Goal: Contribute content: Add original content to the website for others to see

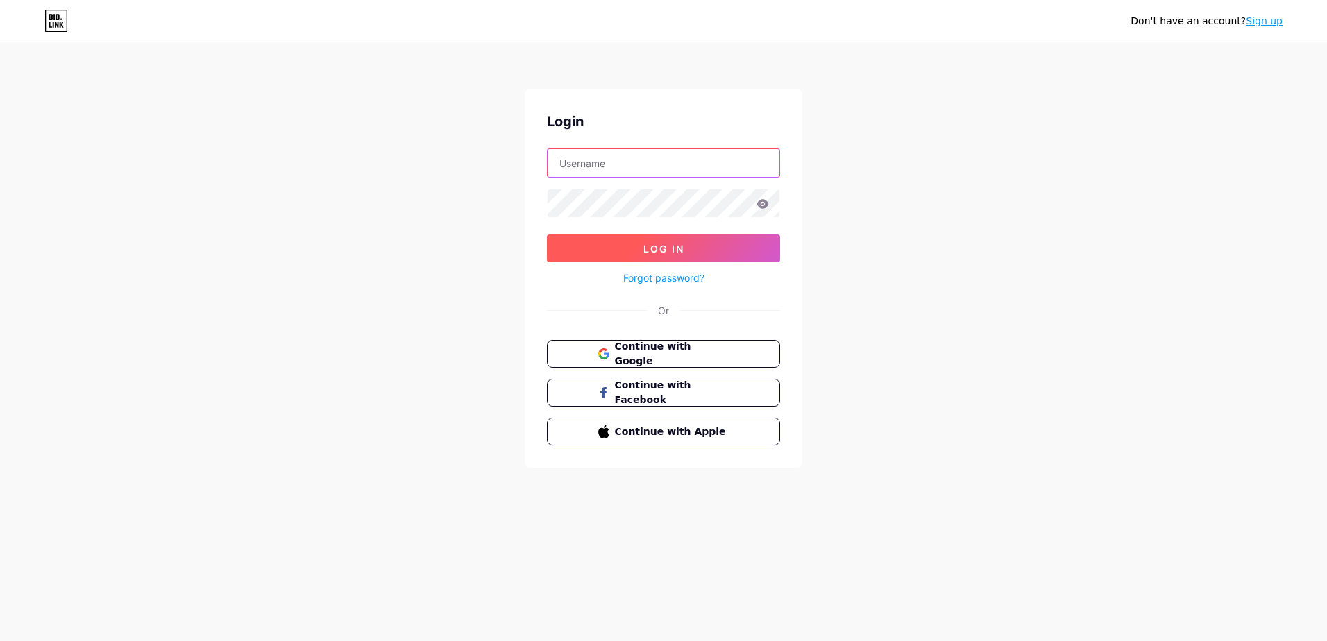
type input "[EMAIL_ADDRESS][DOMAIN_NAME]"
click at [688, 250] on button "Log In" at bounding box center [663, 249] width 233 height 28
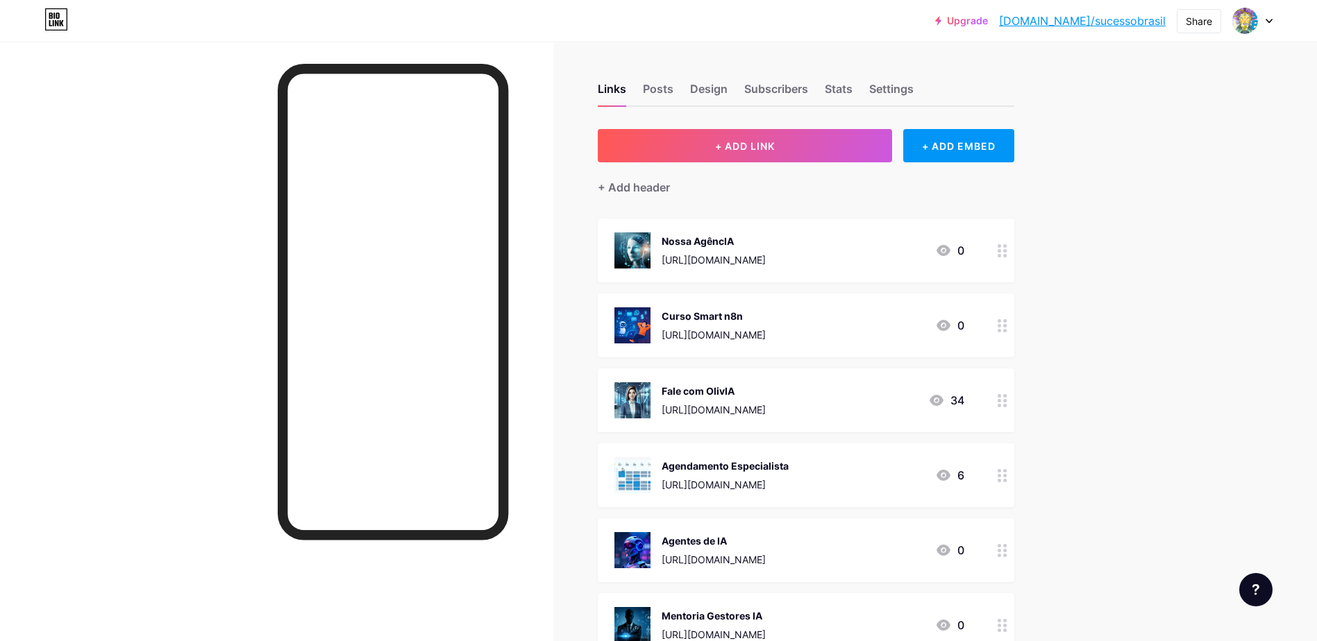
click at [879, 323] on div "Curso Smart n8n [URL][DOMAIN_NAME] 0" at bounding box center [789, 325] width 350 height 36
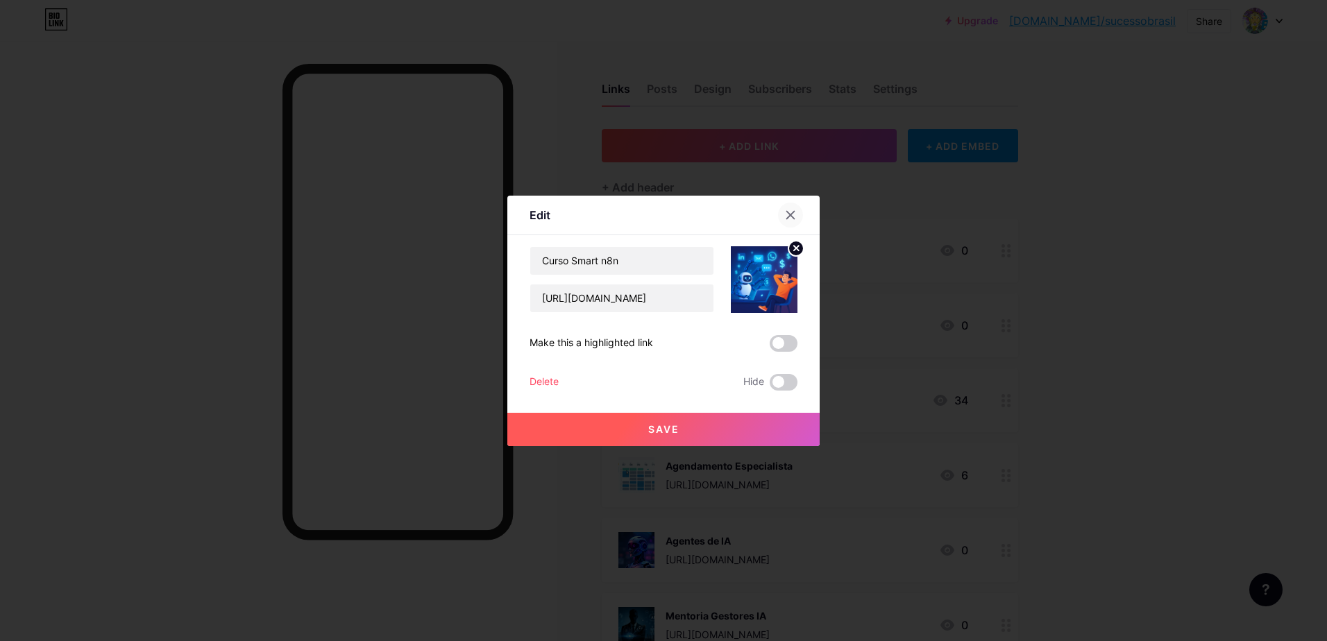
click at [791, 215] on icon at bounding box center [791, 215] width 8 height 8
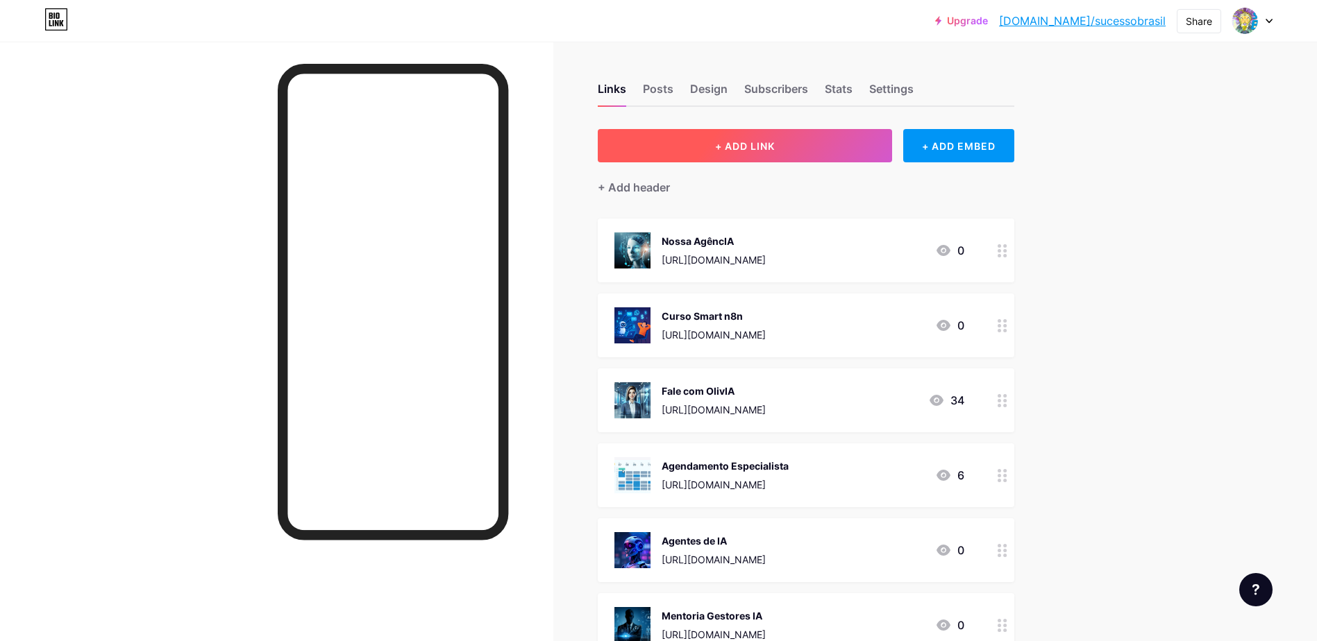
click at [811, 151] on button "+ ADD LINK" at bounding box center [745, 145] width 295 height 33
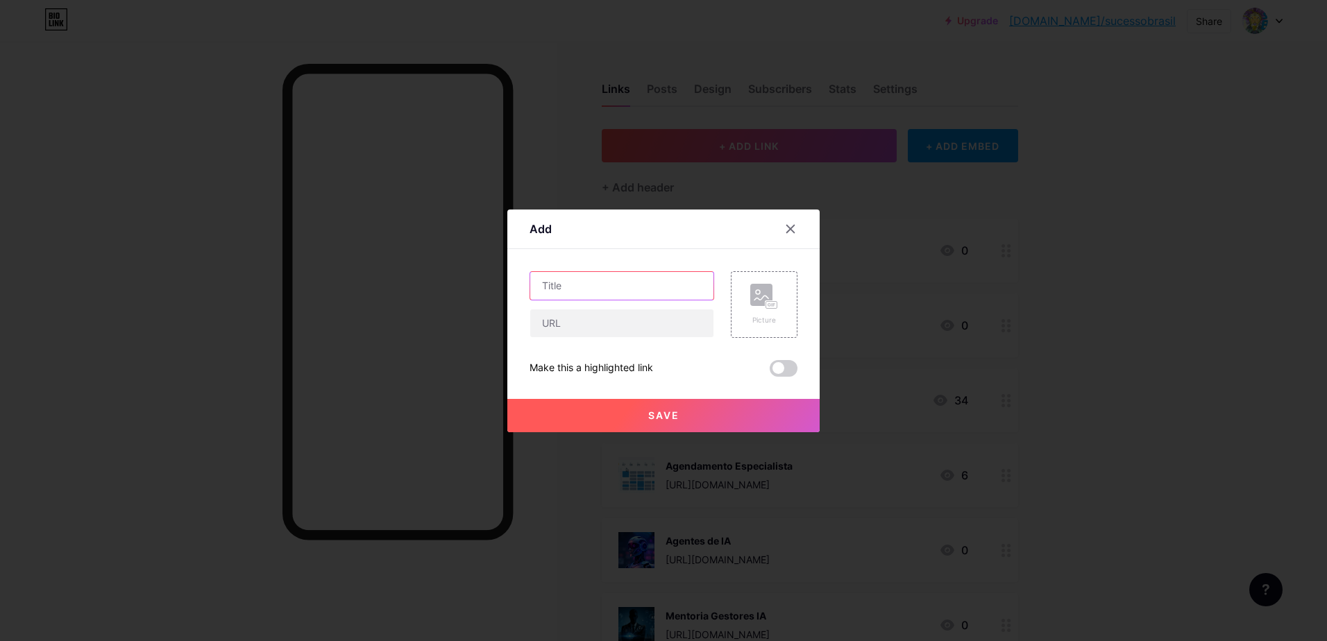
click at [668, 281] on input "text" at bounding box center [621, 286] width 183 height 28
type input "A"
type input "Conheça o AtendeJá"
click at [594, 326] on input "text" at bounding box center [621, 324] width 183 height 28
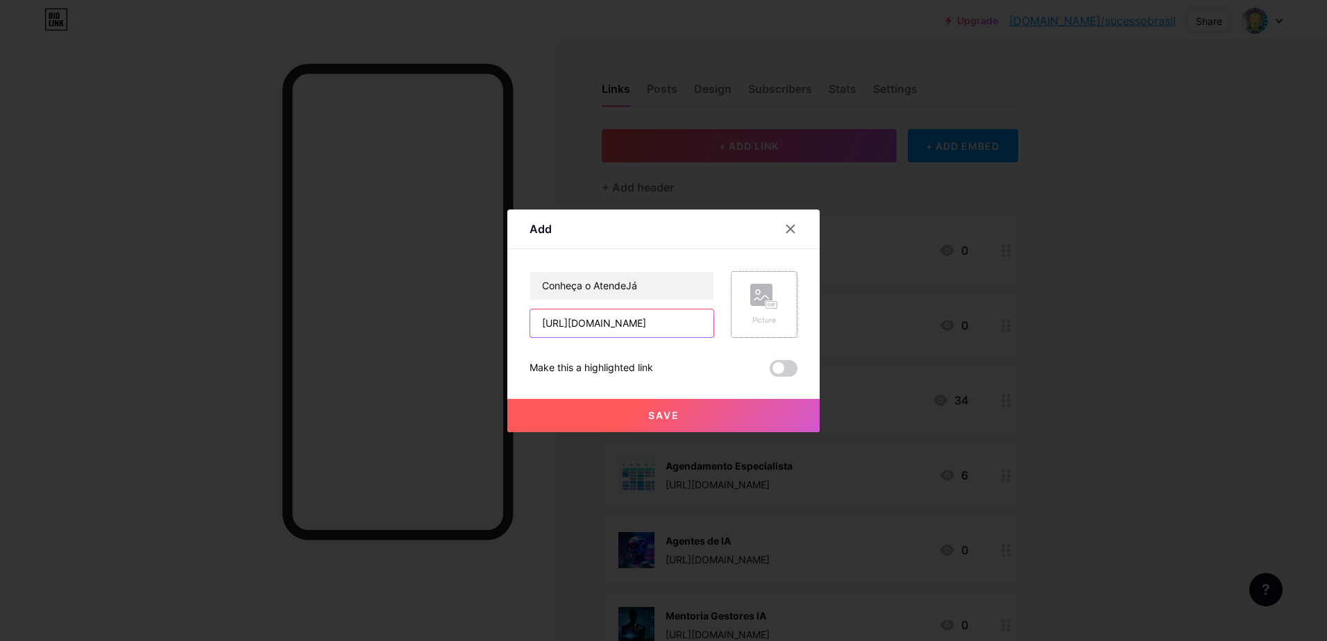
type input "[URL][DOMAIN_NAME]"
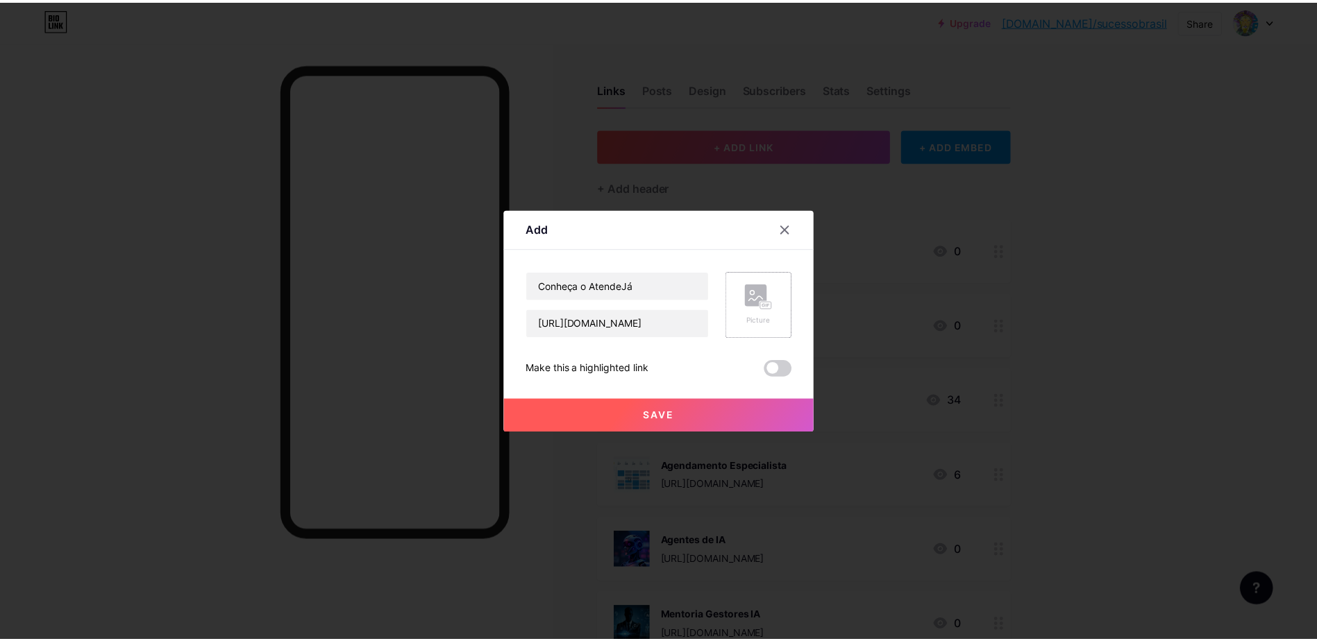
scroll to position [0, 0]
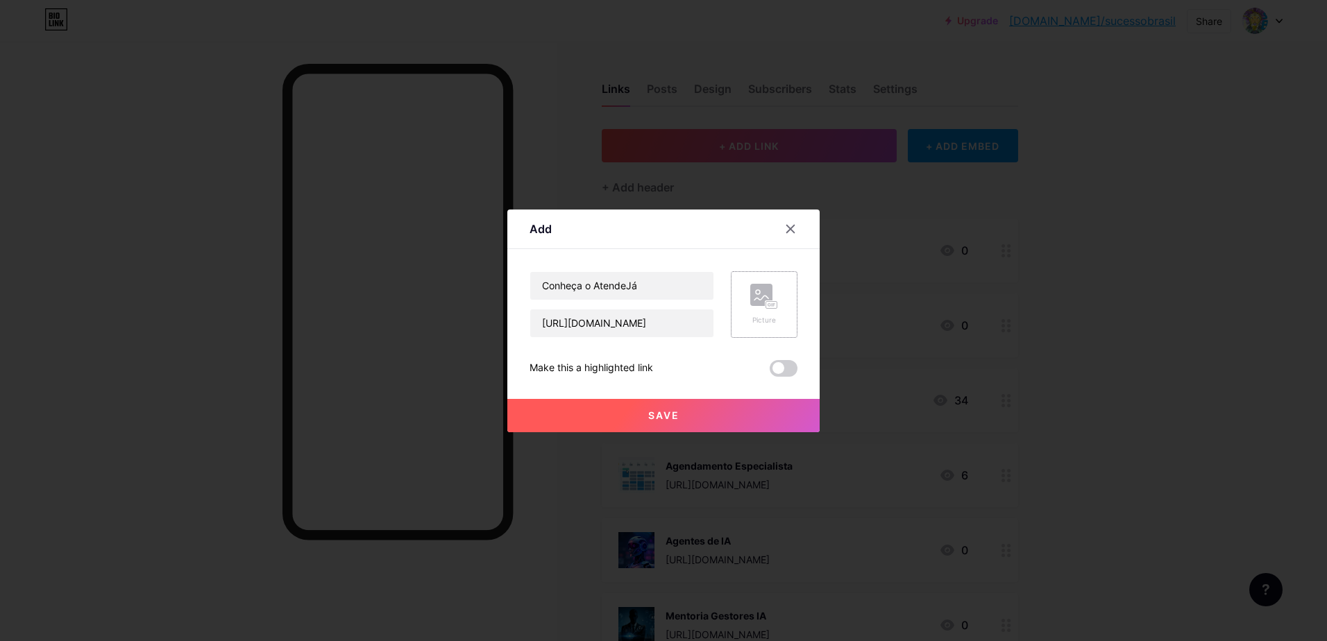
click at [750, 309] on div "Picture" at bounding box center [764, 304] width 67 height 67
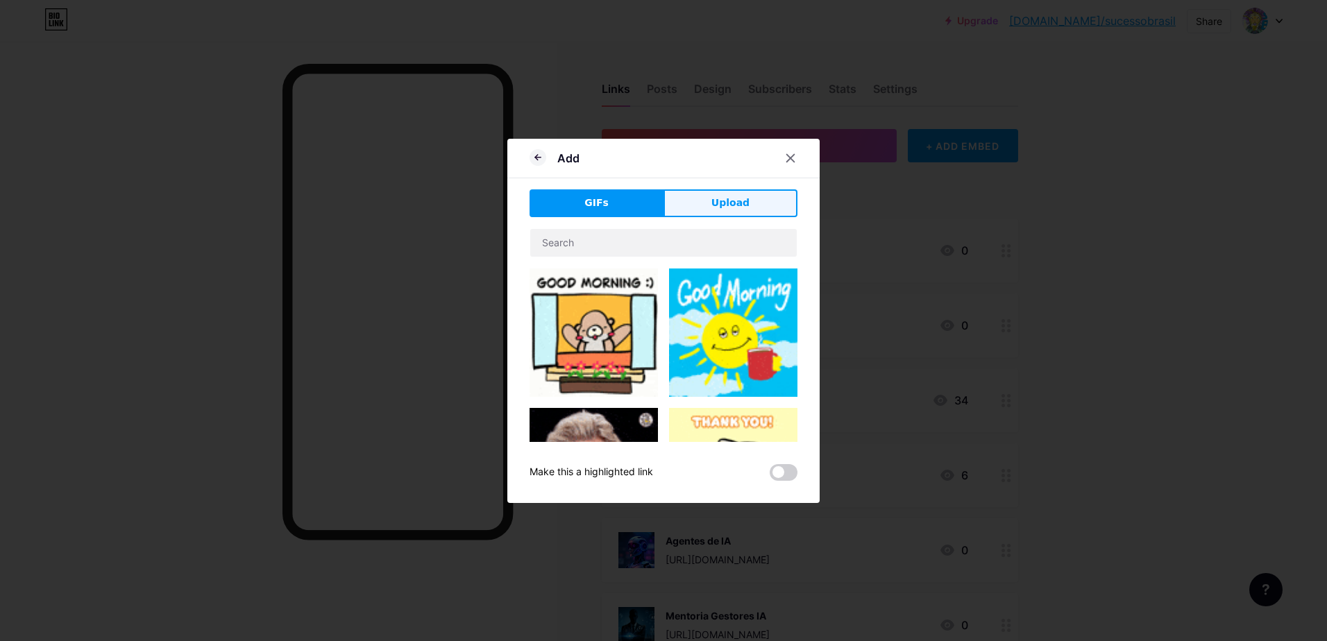
click at [716, 202] on span "Upload" at bounding box center [730, 203] width 38 height 15
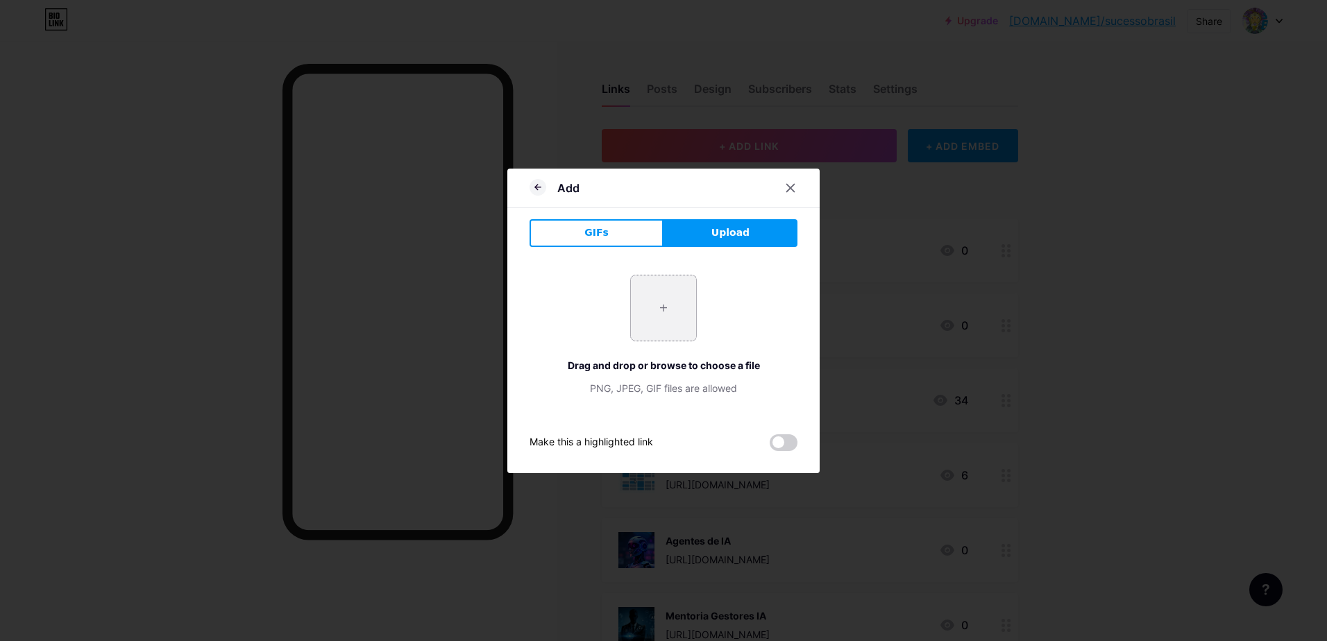
click at [664, 308] on input "file" at bounding box center [663, 308] width 65 height 65
type input "C:\fakepath\atendeja-logo-DCJuyloC.png"
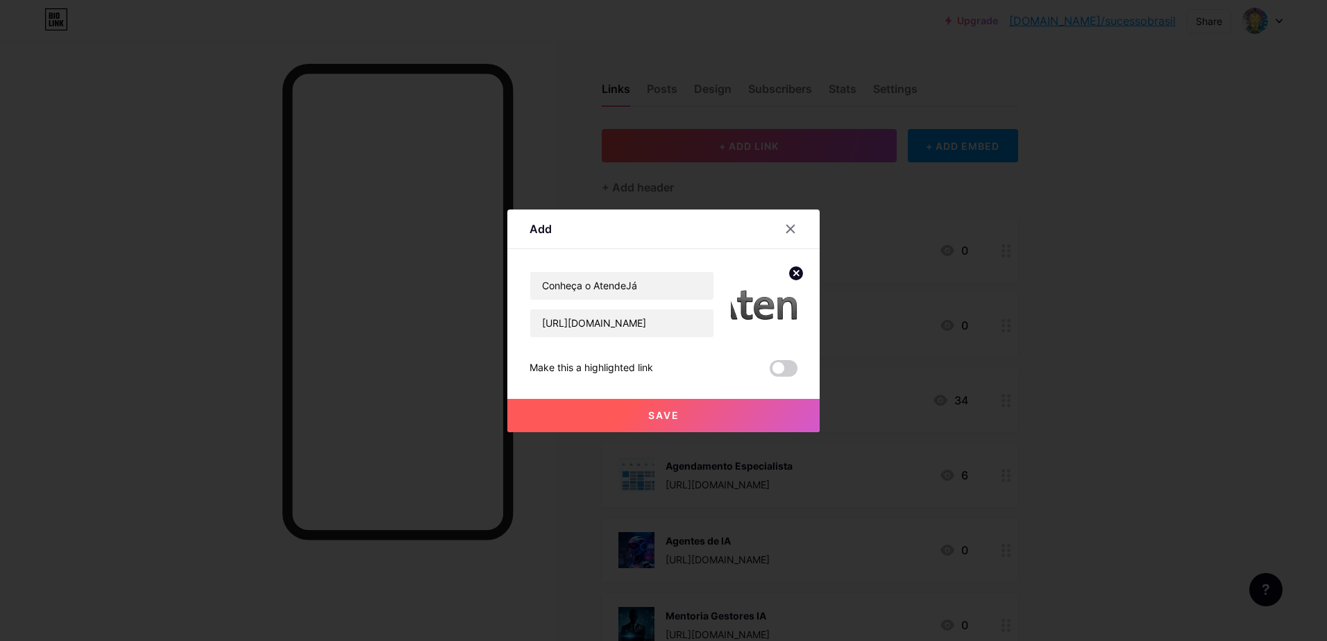
click at [761, 305] on img at bounding box center [764, 304] width 67 height 67
click at [795, 275] on circle at bounding box center [795, 273] width 15 height 15
click at [759, 297] on rect at bounding box center [761, 295] width 22 height 22
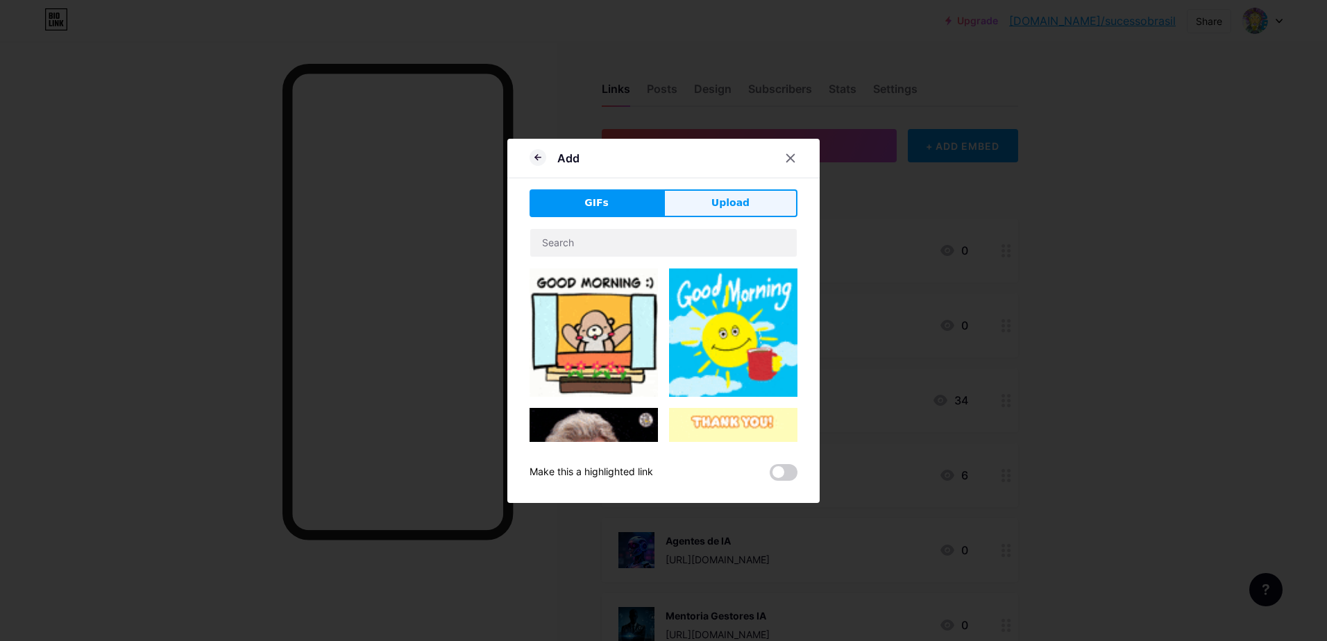
click at [723, 208] on span "Upload" at bounding box center [730, 203] width 38 height 15
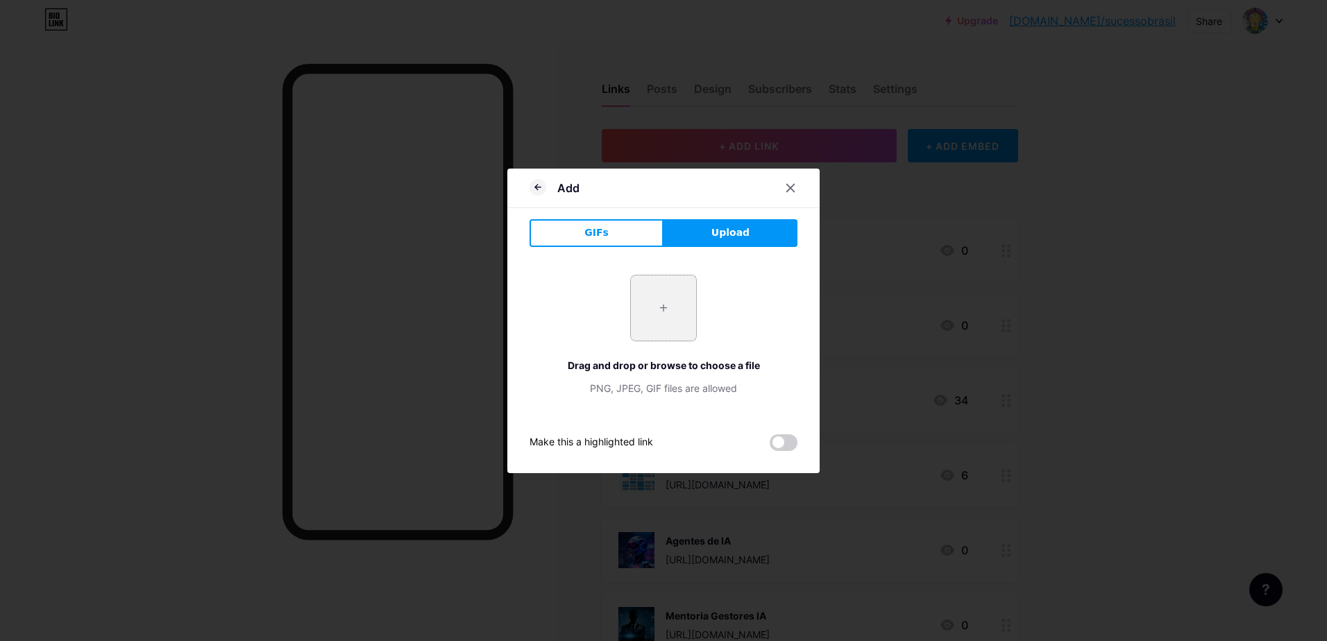
click at [668, 296] on input "file" at bounding box center [663, 308] width 65 height 65
type input "C:\fakepath\icone.png"
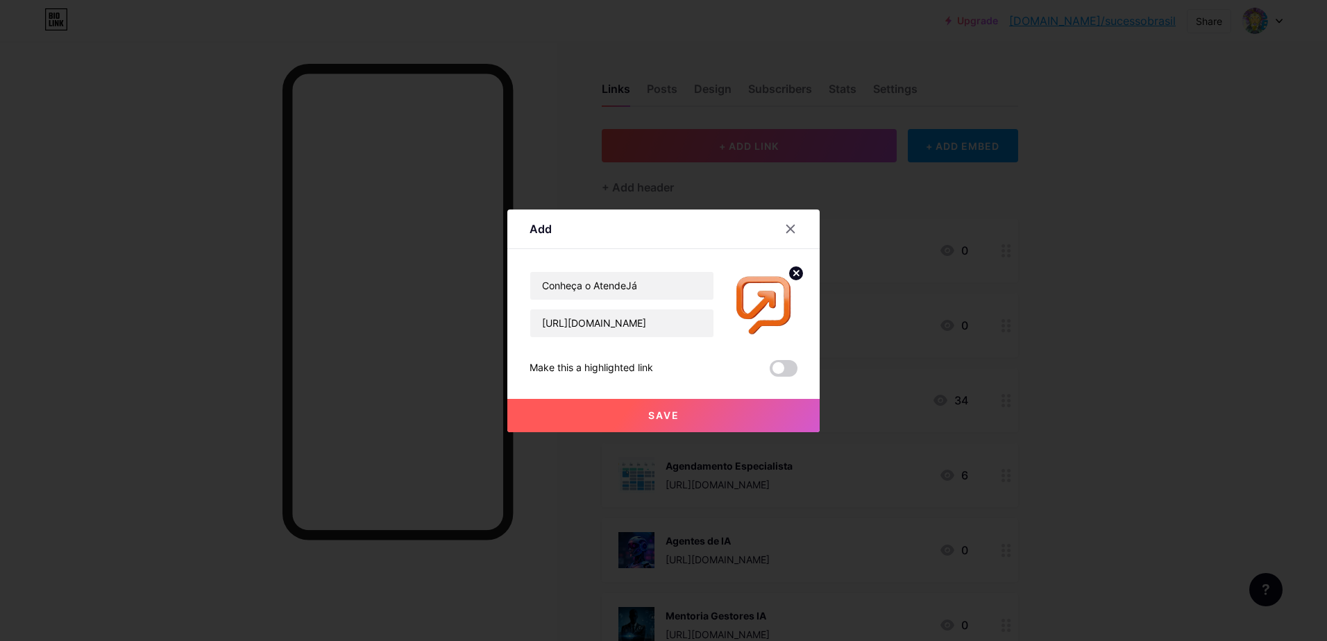
click at [685, 412] on button "Save" at bounding box center [663, 415] width 312 height 33
